Goal: Check status

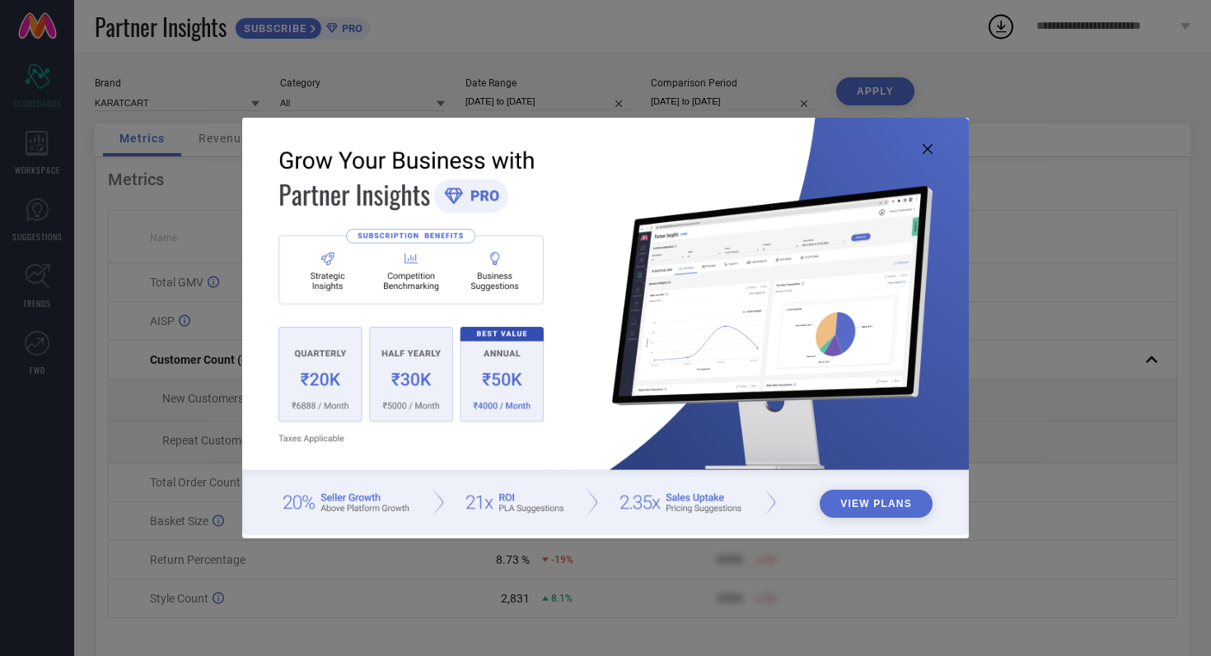
click at [927, 148] on icon at bounding box center [927, 149] width 10 height 10
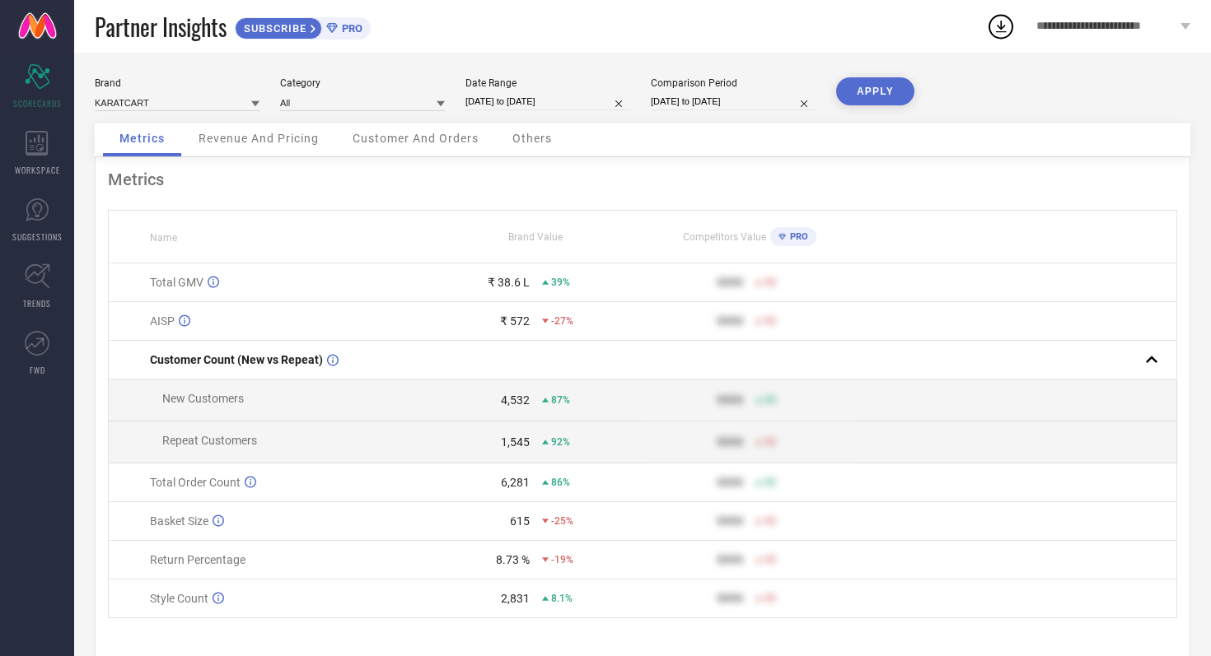
click at [591, 101] on input "[DATE] to [DATE]" at bounding box center [547, 101] width 165 height 17
select select "8"
select select "2025"
select select "9"
select select "2025"
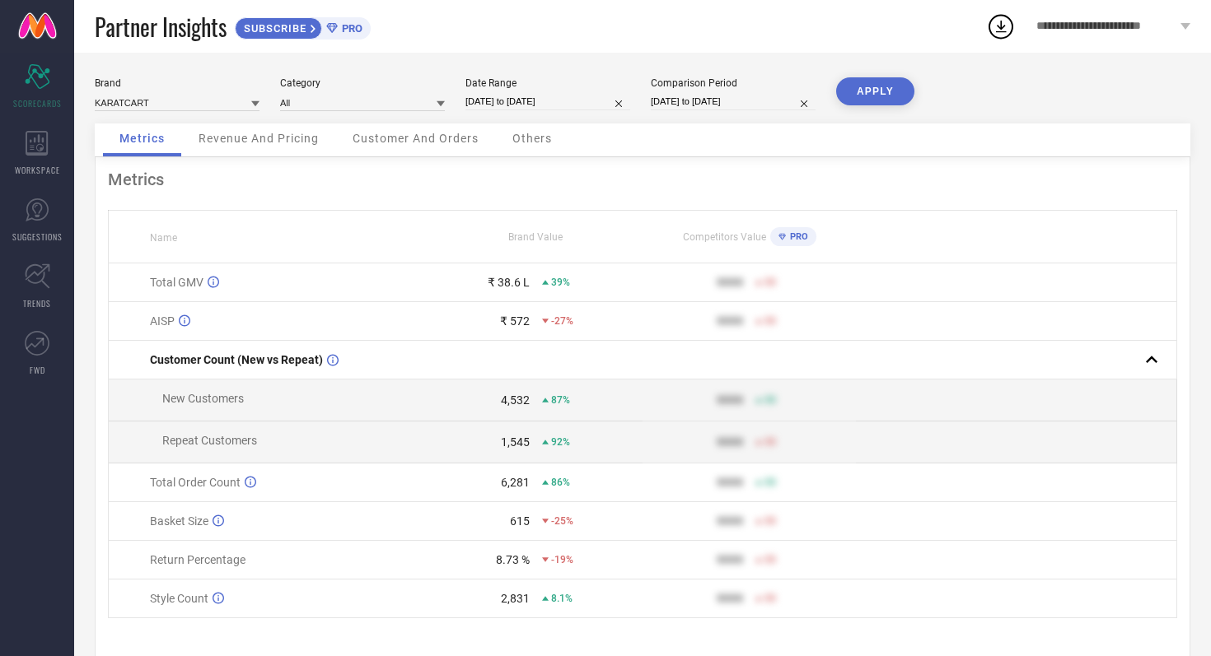
click at [595, 26] on div "Partner Insights SUBSCRIBE PRO" at bounding box center [540, 26] width 891 height 53
